Goal: Answer question/provide support: Share knowledge or assist other users

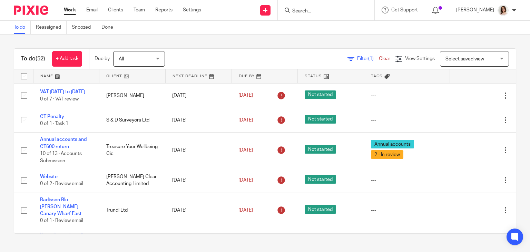
scroll to position [41, 0]
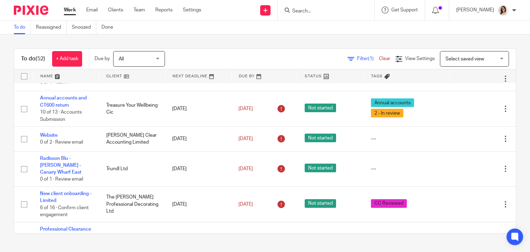
click at [299, 8] on input "Search" at bounding box center [322, 11] width 62 height 6
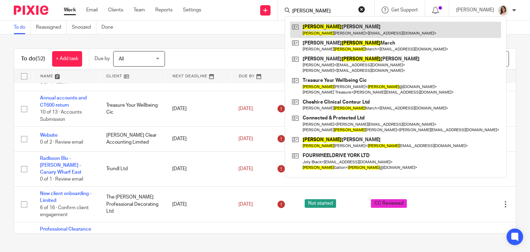
type input "[PERSON_NAME]"
click at [324, 30] on link at bounding box center [395, 30] width 211 height 16
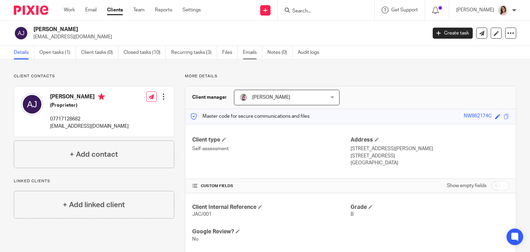
click at [249, 51] on link "Emails" at bounding box center [252, 52] width 19 height 13
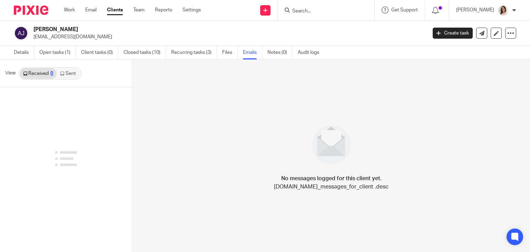
click at [71, 77] on link "Sent" at bounding box center [69, 73] width 24 height 11
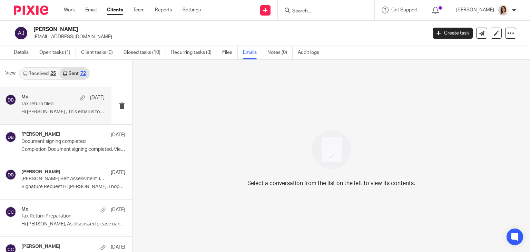
click at [47, 105] on p "Tax return filed" at bounding box center [54, 104] width 67 height 6
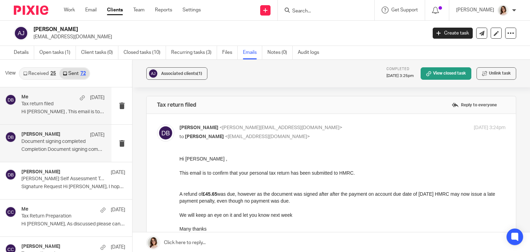
click at [58, 148] on p "Completion Document signing completed. View..." at bounding box center [62, 150] width 83 height 6
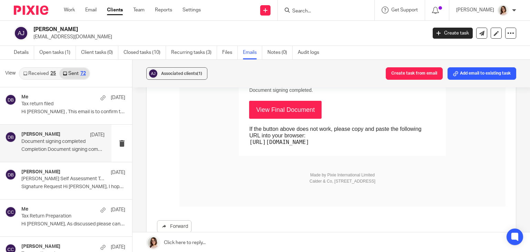
scroll to position [213, 0]
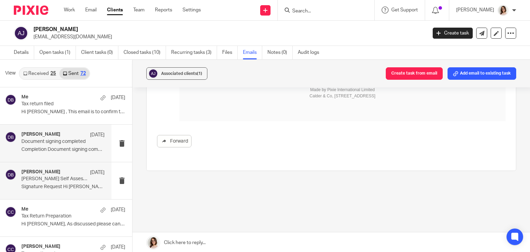
click at [74, 182] on div "Dave Bennett 22 Jul Anne Jackson Self Assessment Tax Return 24-25 Signature Req…" at bounding box center [62, 180] width 83 height 23
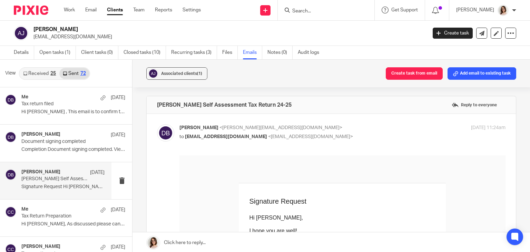
scroll to position [0, 0]
click at [70, 10] on link "Work" at bounding box center [69, 10] width 11 height 7
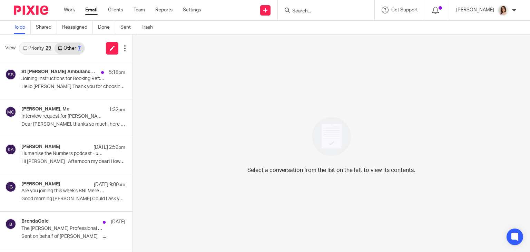
click at [91, 11] on link "Email" at bounding box center [91, 10] width 12 height 7
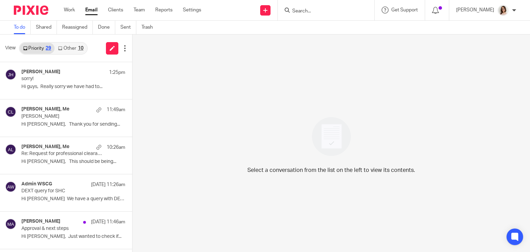
click at [73, 48] on link "Other 10" at bounding box center [70, 48] width 32 height 11
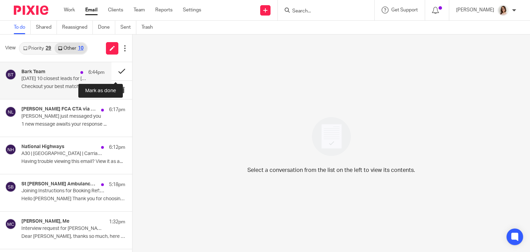
click at [114, 71] on button at bounding box center [121, 71] width 21 height 18
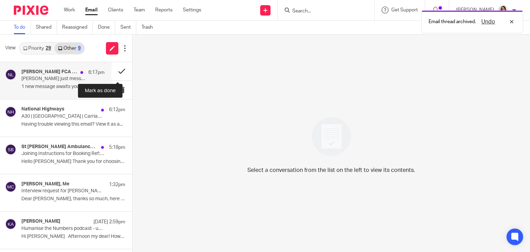
click at [114, 71] on button at bounding box center [121, 71] width 21 height 18
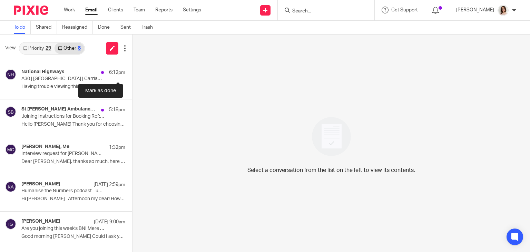
click at [132, 71] on button at bounding box center [135, 71] width 6 height 18
